Goal: Navigation & Orientation: Find specific page/section

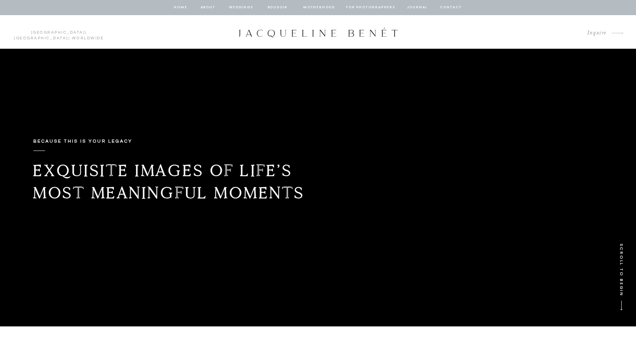
click at [207, 6] on nav "about" at bounding box center [208, 7] width 16 height 7
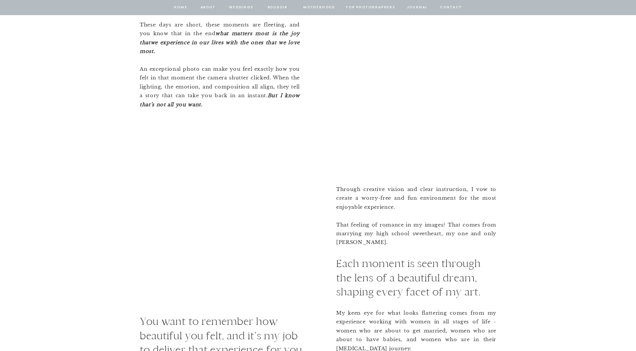
scroll to position [633, 0]
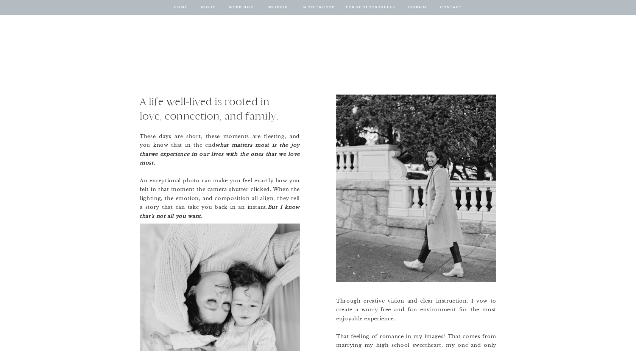
click at [246, 6] on nav "Weddings" at bounding box center [241, 7] width 26 height 7
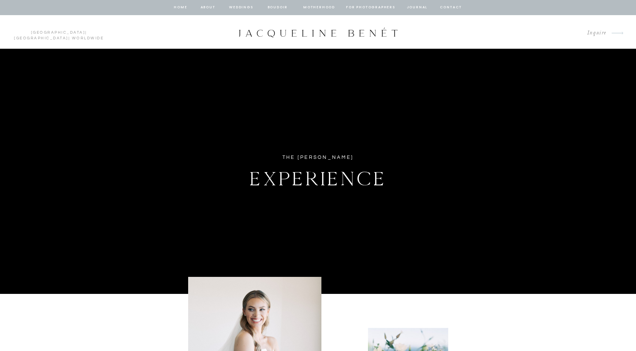
click at [184, 8] on nav "home" at bounding box center [180, 7] width 14 height 7
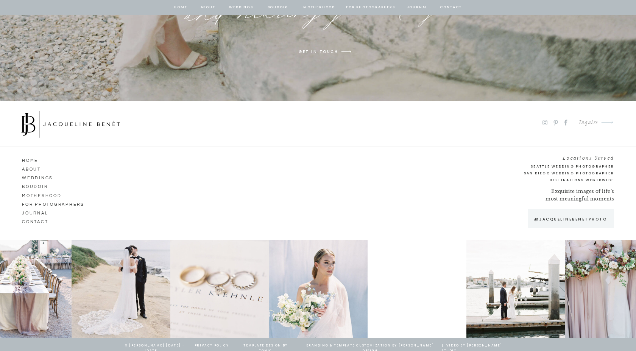
scroll to position [5837, 0]
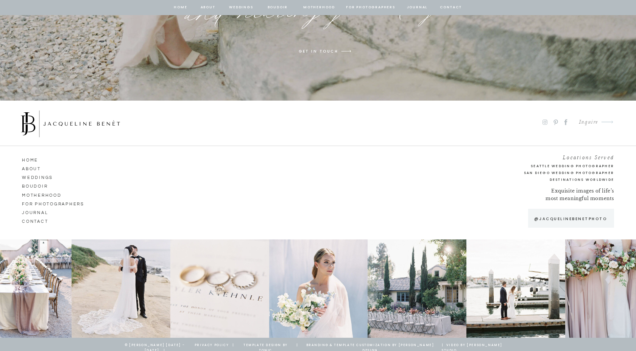
click at [40, 219] on nav "CONTACT" at bounding box center [43, 220] width 43 height 7
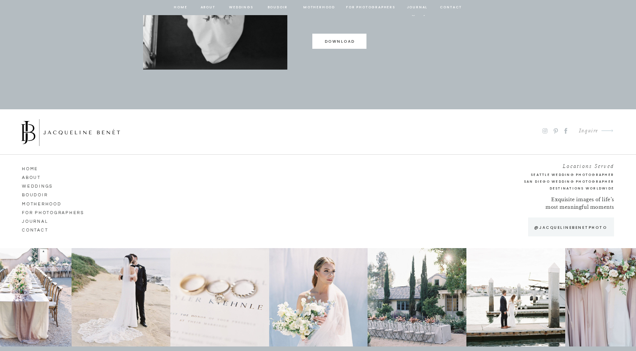
scroll to position [666, 0]
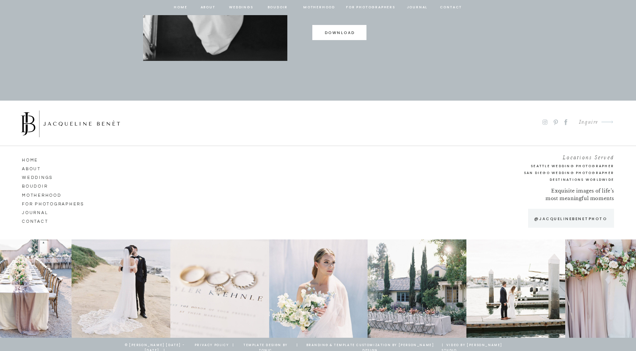
click at [50, 177] on nav "Weddings" at bounding box center [43, 176] width 43 height 7
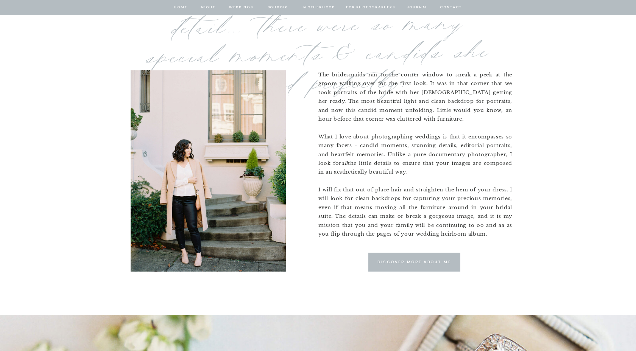
scroll to position [551, 0]
click at [417, 263] on p "Discover More about me" at bounding box center [413, 262] width 77 height 7
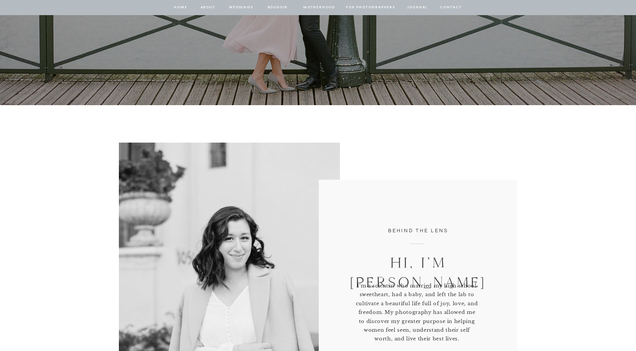
scroll to position [86, 0]
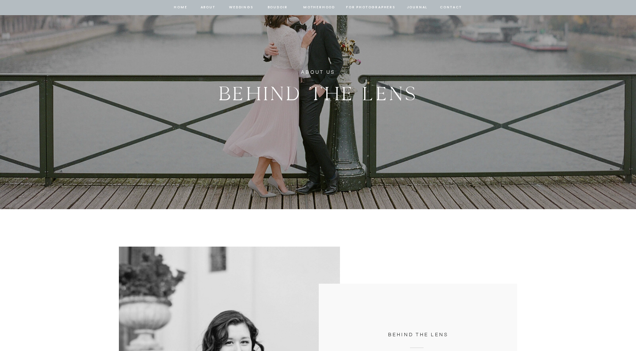
click at [407, 8] on nav "journal" at bounding box center [416, 7] width 23 height 7
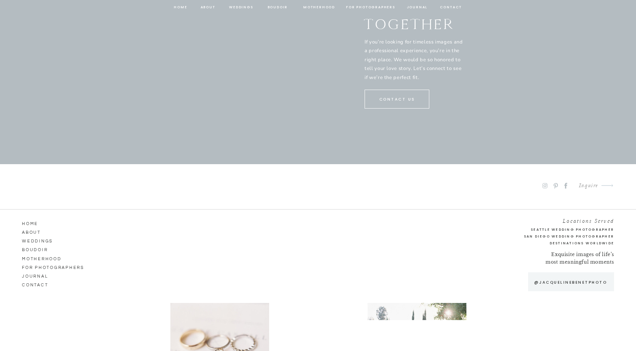
scroll to position [4006, 0]
